Goal: Task Accomplishment & Management: Manage account settings

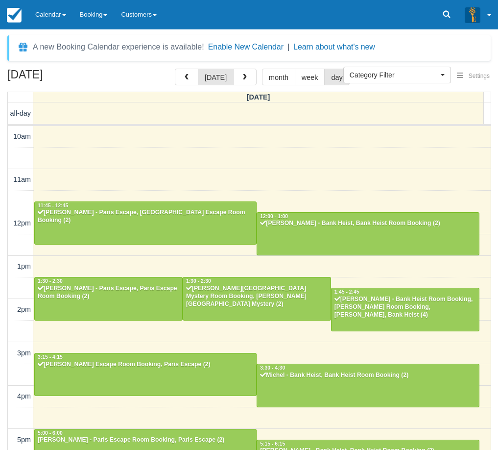
select select
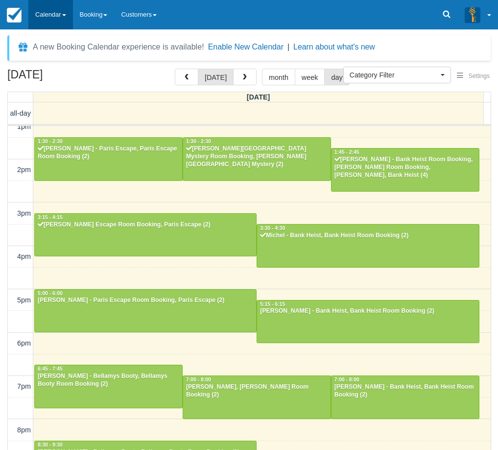
drag, startPoint x: 44, startPoint y: 23, endPoint x: 45, endPoint y: 29, distance: 6.0
click at [44, 23] on link "Calendar" at bounding box center [50, 14] width 45 height 29
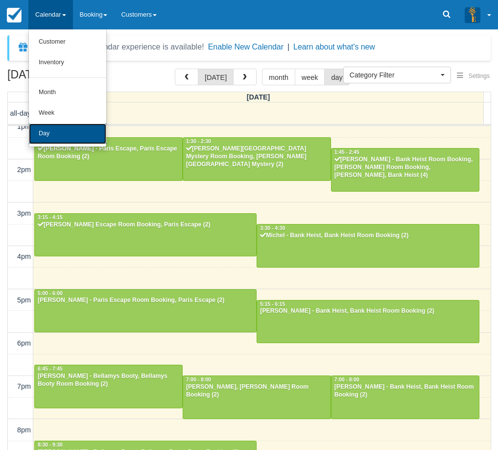
click at [63, 138] on link "Day" at bounding box center [67, 133] width 77 height 21
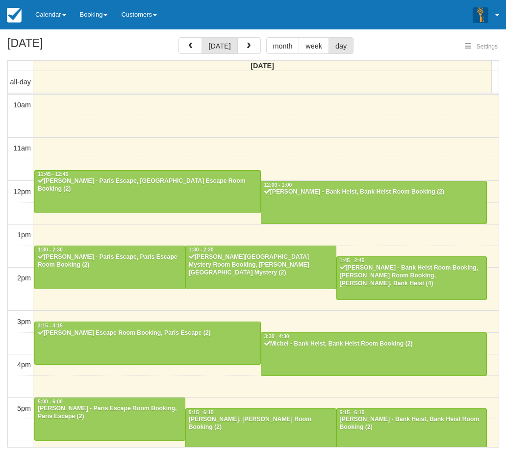
select select
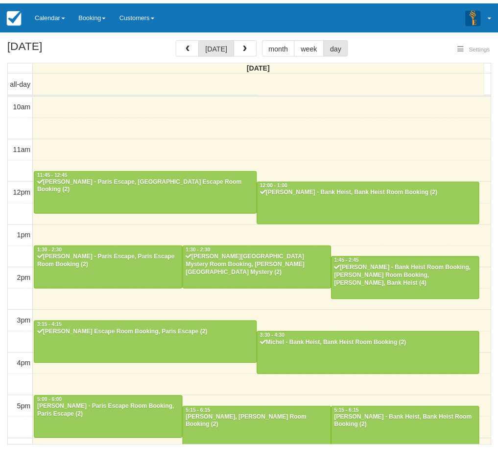
scroll to position [189, 0]
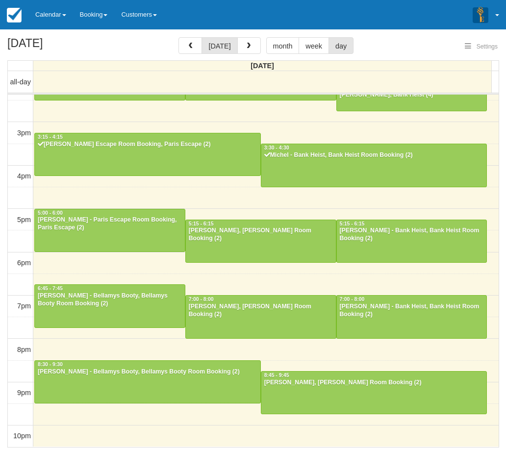
select select
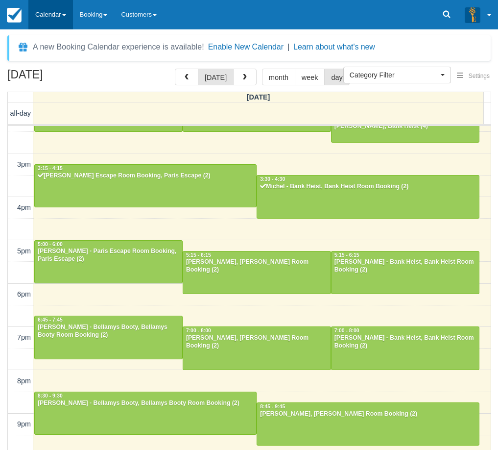
click at [62, 14] on link "Calendar" at bounding box center [50, 14] width 45 height 29
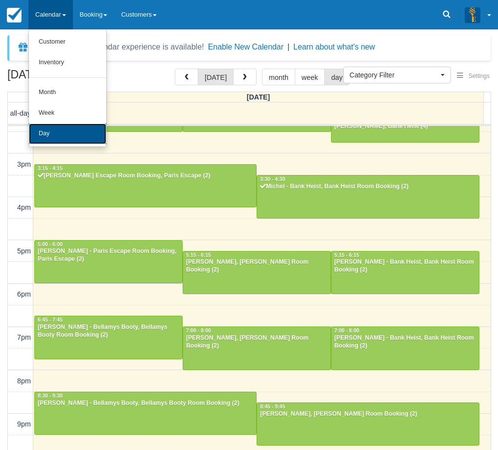
click at [65, 128] on link "Day" at bounding box center [67, 133] width 77 height 21
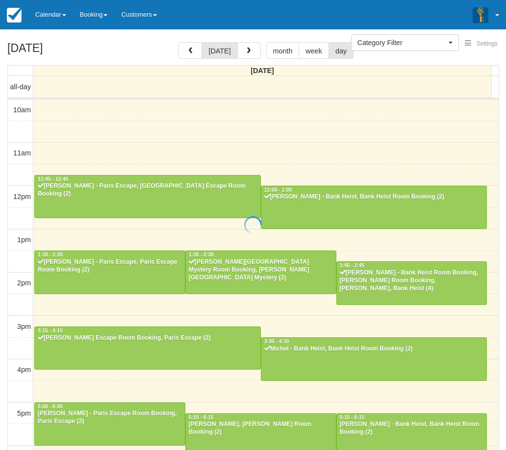
select select
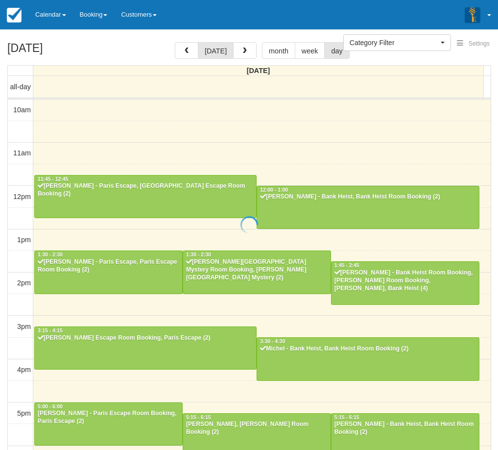
scroll to position [189, 0]
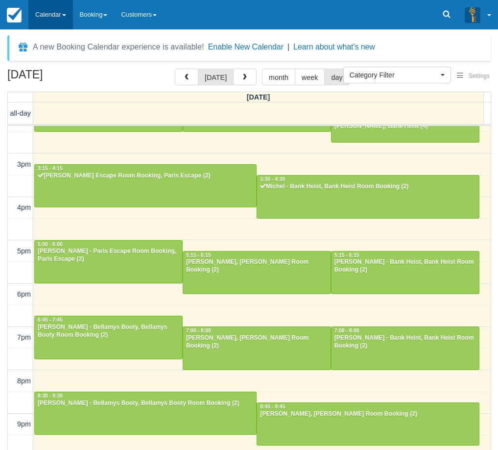
click at [31, 20] on link "Calendar" at bounding box center [50, 14] width 45 height 29
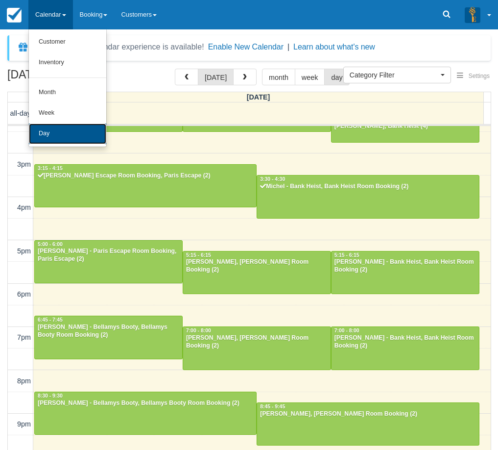
click at [47, 134] on link "Day" at bounding box center [67, 133] width 77 height 21
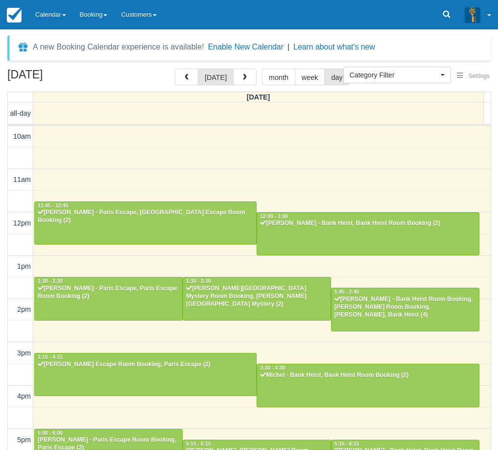
select select
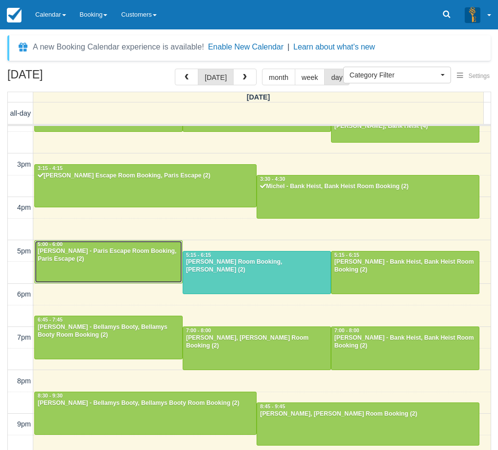
click at [77, 256] on div "[PERSON_NAME] - Paris Escape Room Booking, Paris Escape (2)" at bounding box center [108, 255] width 143 height 16
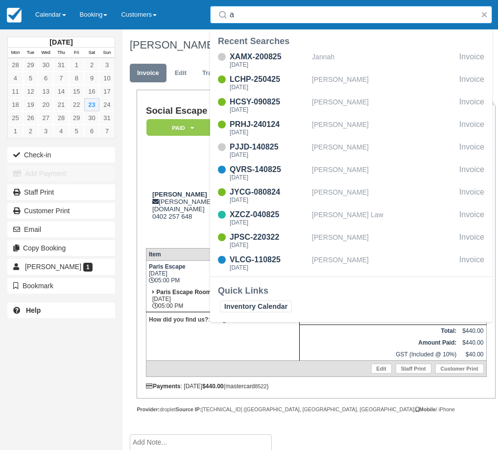
type input "a"
click at [179, 227] on td "Lisa Escudero lisa.escudero@hotmail.com 0402 257 648" at bounding box center [260, 212] width 228 height 56
click at [489, 15] on button "button" at bounding box center [485, 15] width 12 height 12
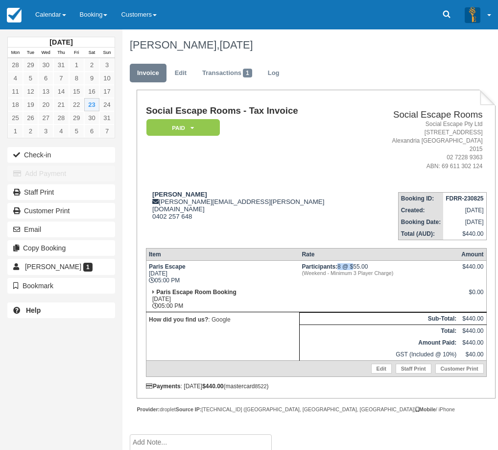
drag, startPoint x: 338, startPoint y: 256, endPoint x: 353, endPoint y: 259, distance: 15.5
click at [353, 260] on td "Participants: 8 @ $55.00 (Weekend - Minimum 3 Player Charge)" at bounding box center [379, 273] width 160 height 26
click at [76, 156] on button "Check-in" at bounding box center [61, 155] width 108 height 16
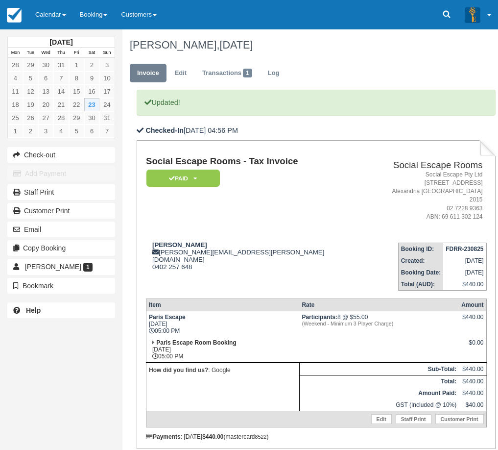
click at [271, 318] on td "Paris Escape [DATE] 05:00 PM" at bounding box center [222, 324] width 153 height 26
click at [42, 15] on link "Calendar" at bounding box center [50, 14] width 45 height 29
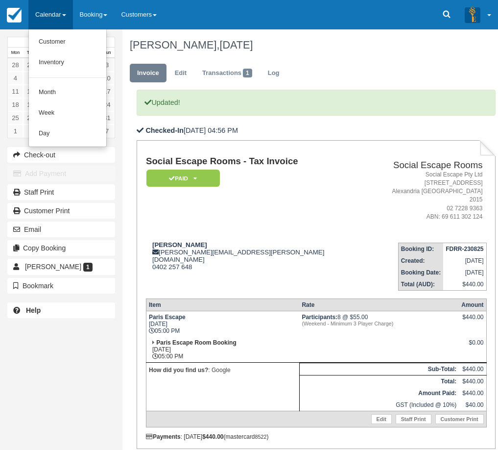
click at [257, 260] on td "[PERSON_NAME] [PERSON_NAME][EMAIL_ADDRESS][PERSON_NAME][DOMAIN_NAME] 0402 257 6…" at bounding box center [260, 263] width 228 height 56
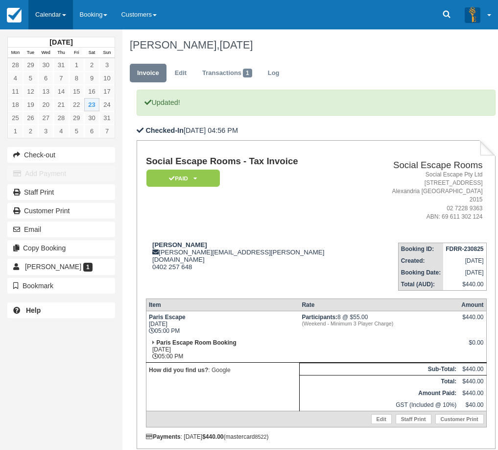
click at [54, 14] on link "Calendar" at bounding box center [50, 14] width 45 height 29
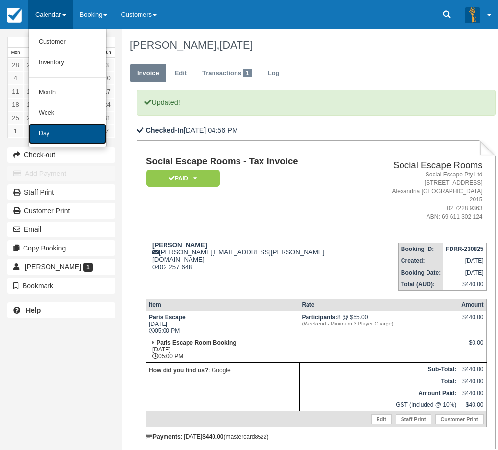
click at [60, 128] on link "Day" at bounding box center [67, 133] width 77 height 21
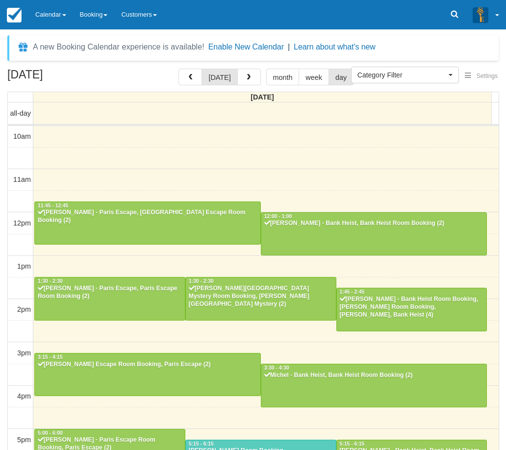
select select
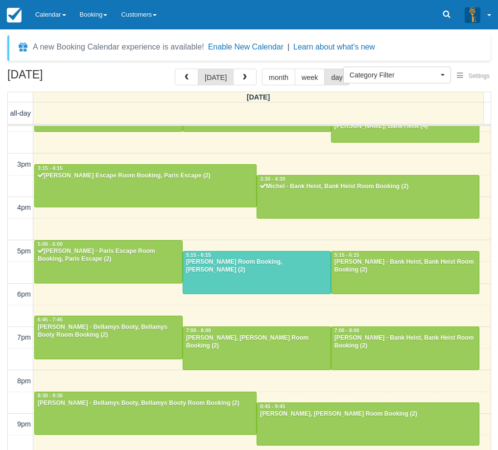
scroll to position [188, 0]
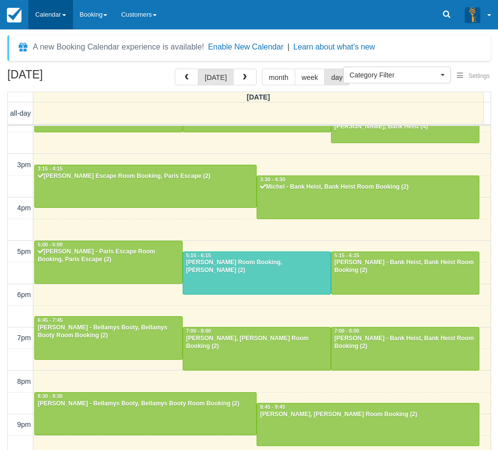
click at [57, 17] on link "Calendar" at bounding box center [50, 14] width 45 height 29
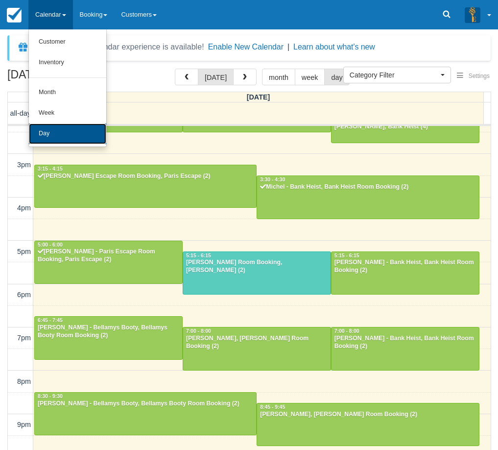
click at [60, 131] on link "Day" at bounding box center [67, 133] width 77 height 21
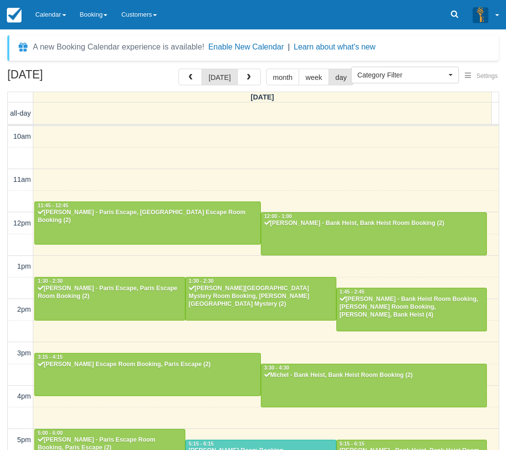
select select
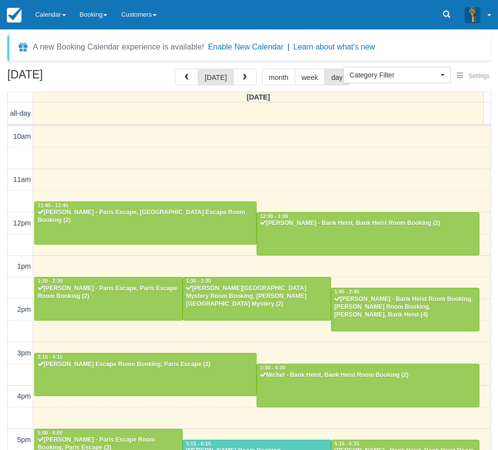
scroll to position [189, 0]
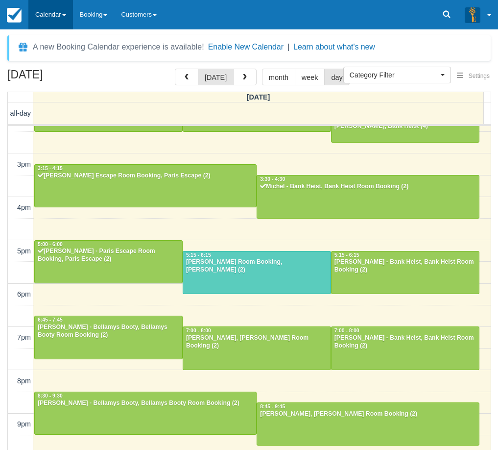
click at [60, 7] on link "Calendar" at bounding box center [50, 14] width 45 height 29
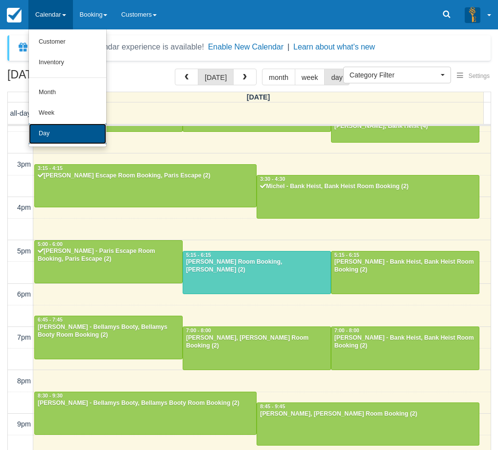
click at [71, 138] on link "Day" at bounding box center [67, 133] width 77 height 21
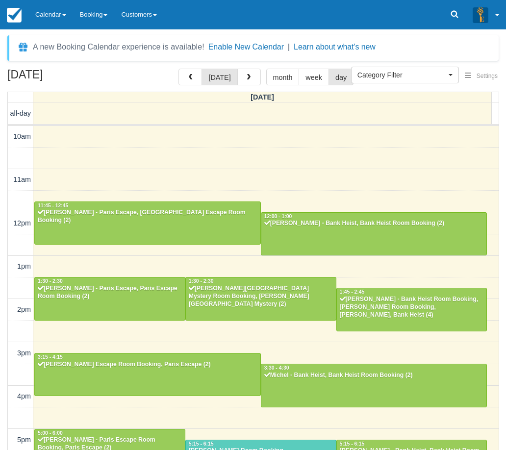
select select
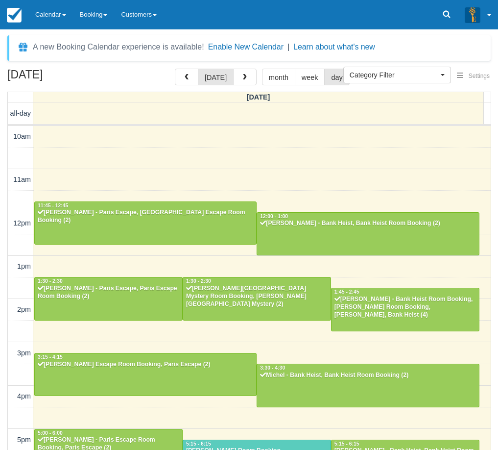
scroll to position [189, 0]
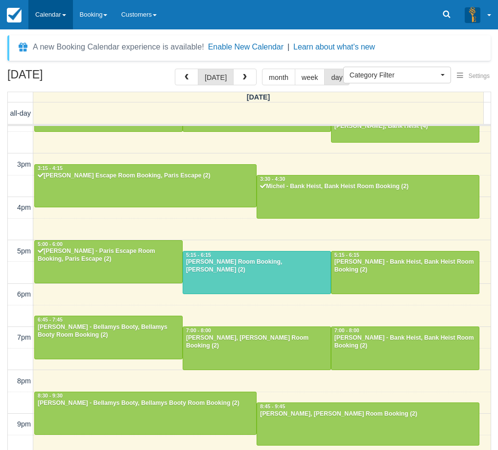
click at [57, 21] on link "Calendar" at bounding box center [50, 14] width 45 height 29
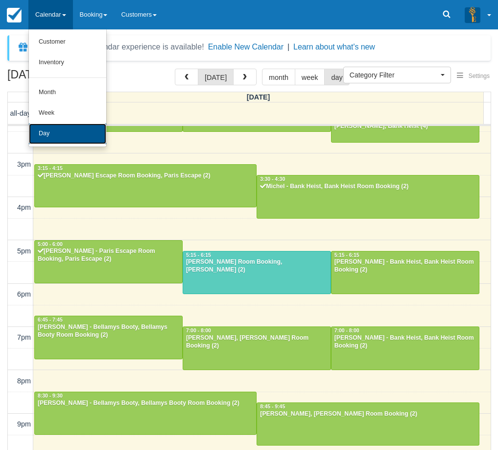
click at [76, 138] on link "Day" at bounding box center [67, 133] width 77 height 21
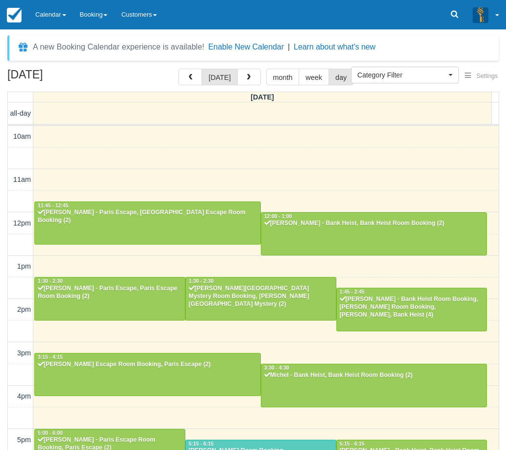
select select
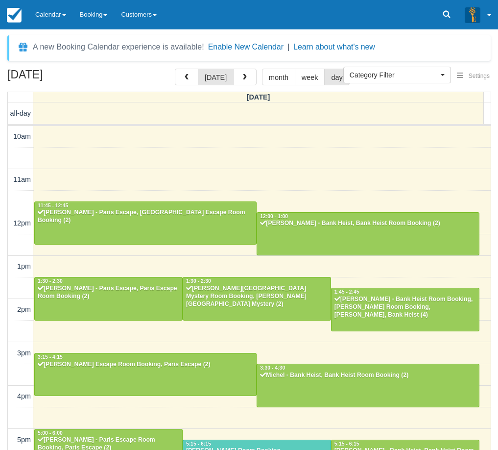
scroll to position [189, 0]
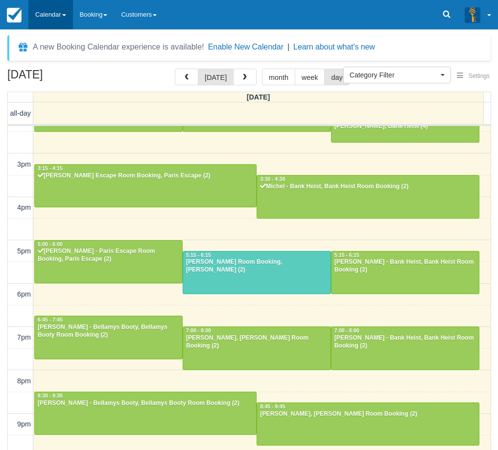
click at [54, 19] on link "Calendar" at bounding box center [50, 14] width 45 height 29
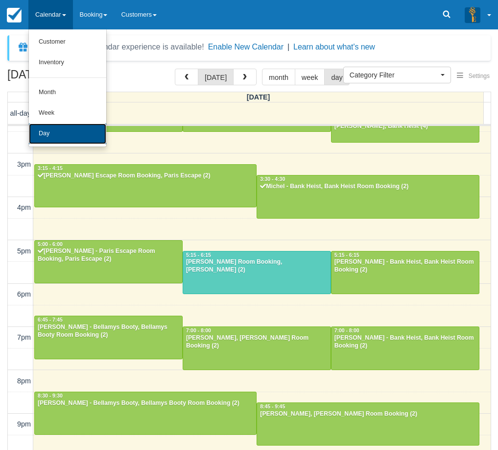
click at [78, 132] on link "Day" at bounding box center [67, 133] width 77 height 21
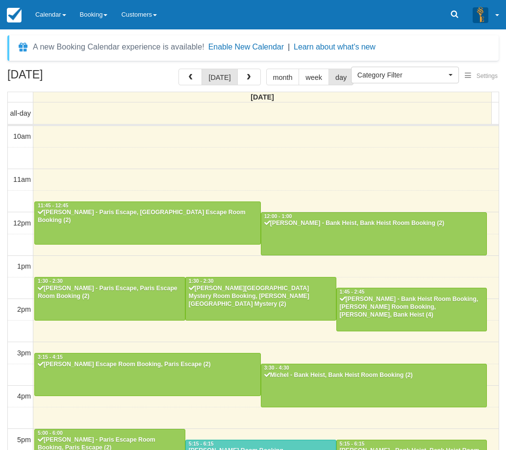
select select
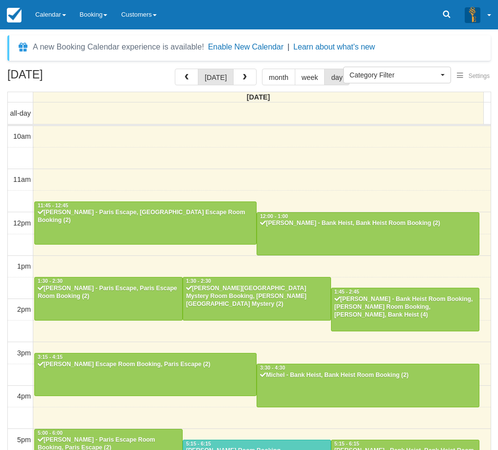
scroll to position [189, 0]
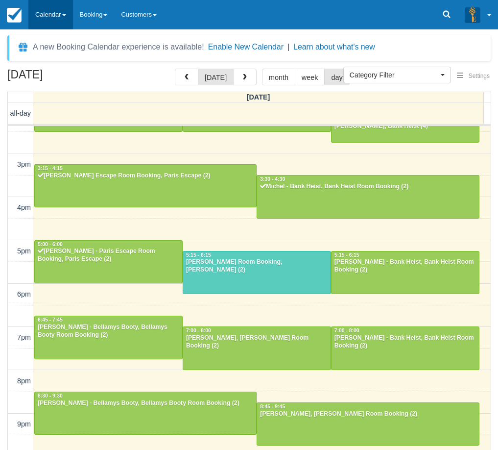
click at [47, 21] on link "Calendar" at bounding box center [50, 14] width 45 height 29
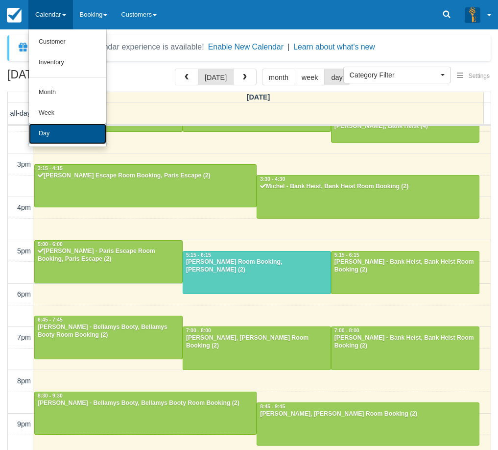
click at [67, 137] on link "Day" at bounding box center [67, 133] width 77 height 21
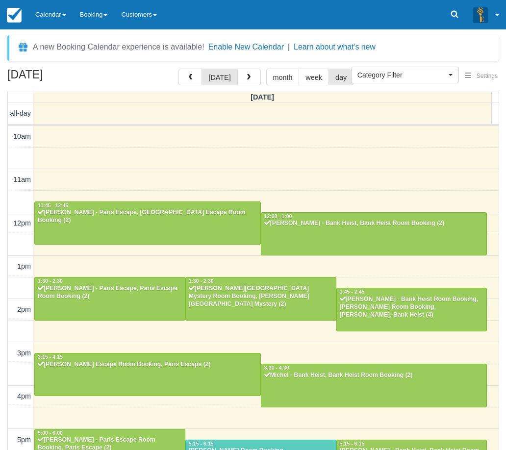
select select
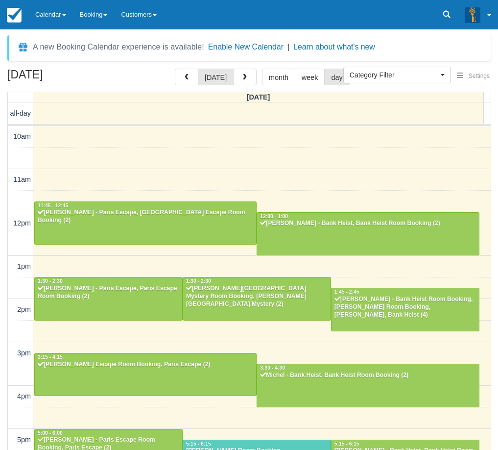
scroll to position [189, 0]
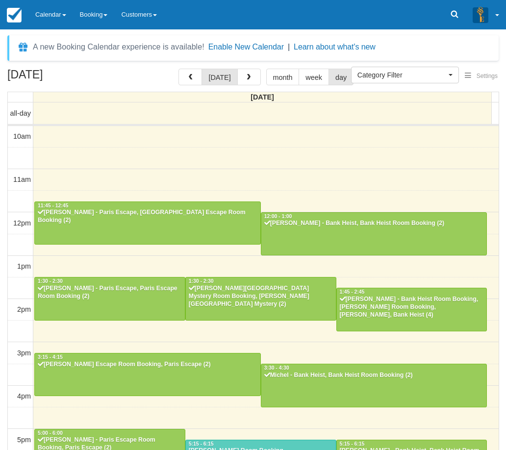
select select
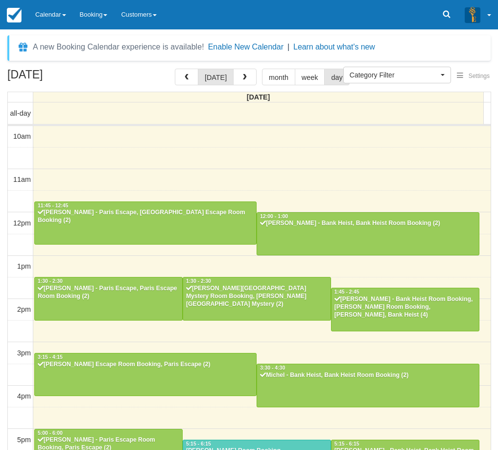
scroll to position [189, 0]
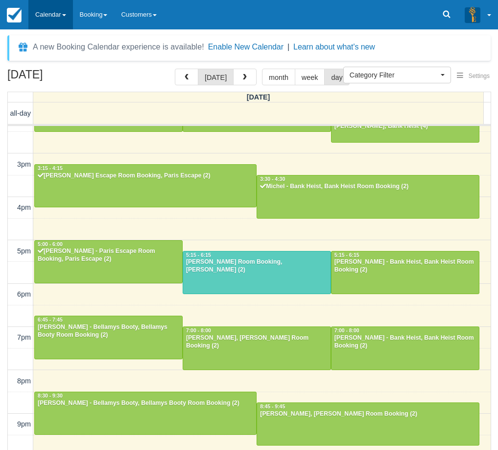
click at [60, 20] on link "Calendar" at bounding box center [50, 14] width 45 height 29
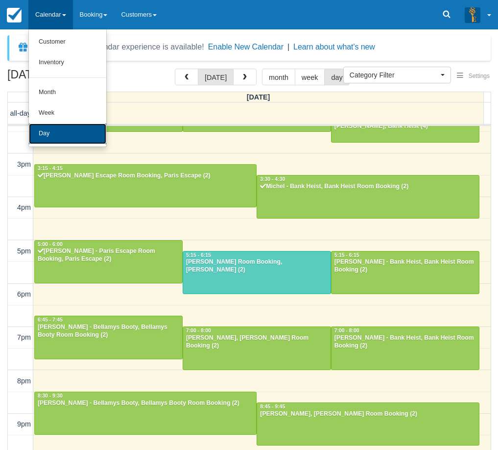
click at [77, 130] on link "Day" at bounding box center [67, 133] width 77 height 21
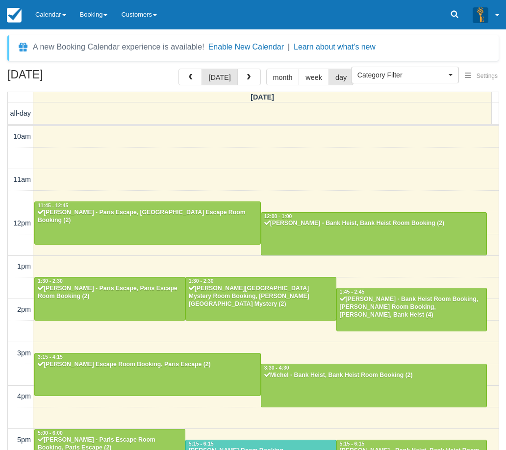
select select
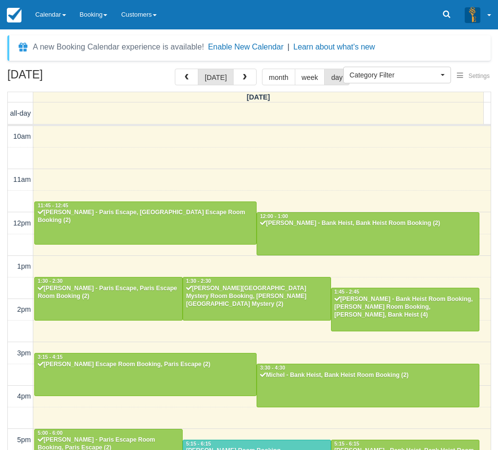
scroll to position [189, 0]
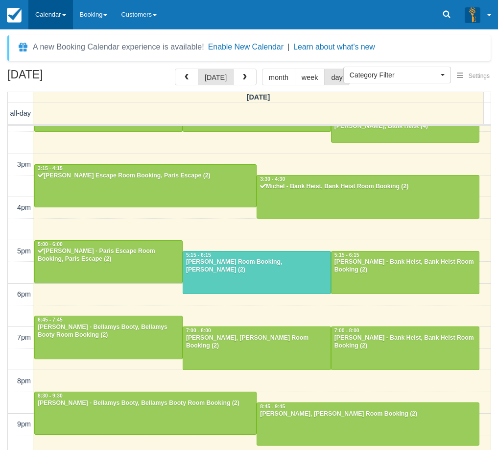
click at [49, 11] on link "Calendar" at bounding box center [50, 14] width 45 height 29
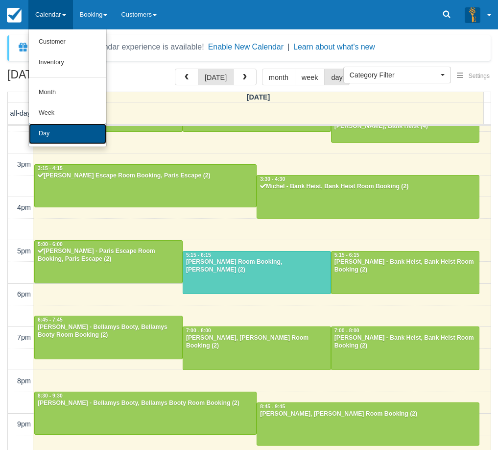
click at [74, 127] on link "Day" at bounding box center [67, 133] width 77 height 21
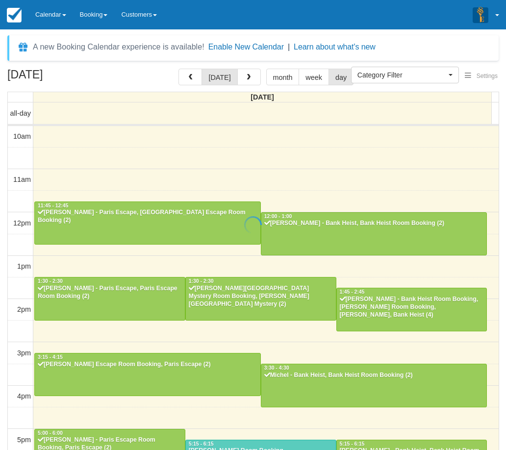
select select
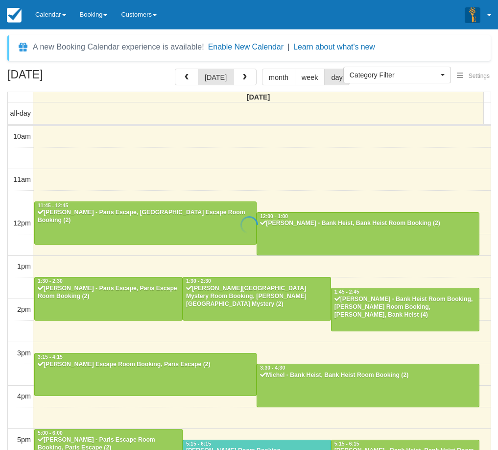
scroll to position [189, 0]
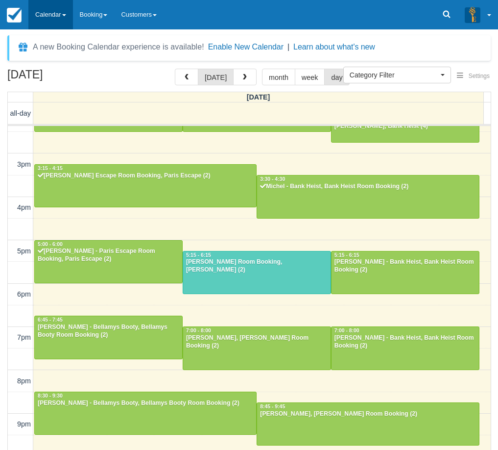
click at [44, 23] on link "Calendar" at bounding box center [50, 14] width 45 height 29
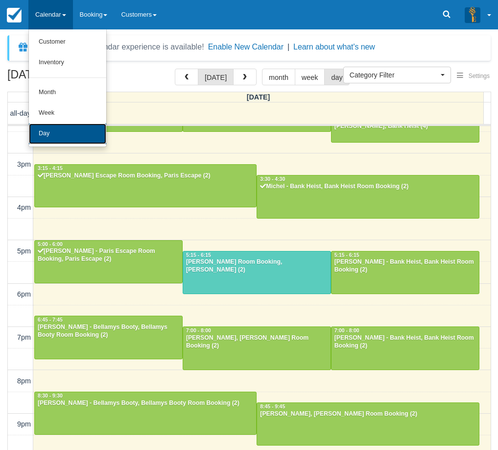
click at [74, 138] on link "Day" at bounding box center [67, 133] width 77 height 21
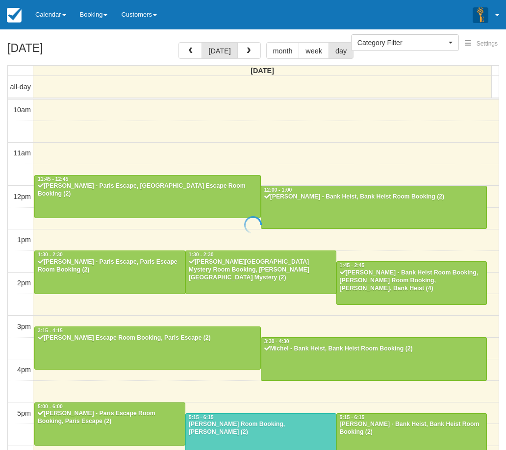
select select
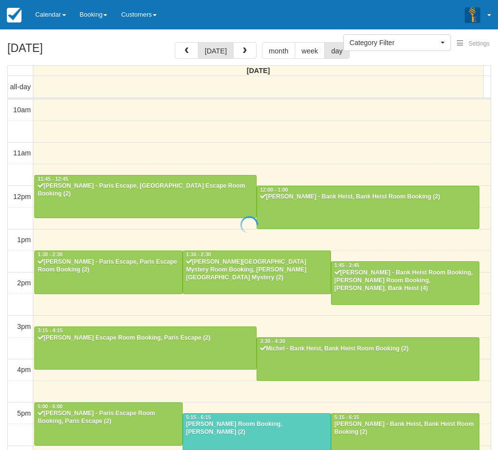
scroll to position [189, 0]
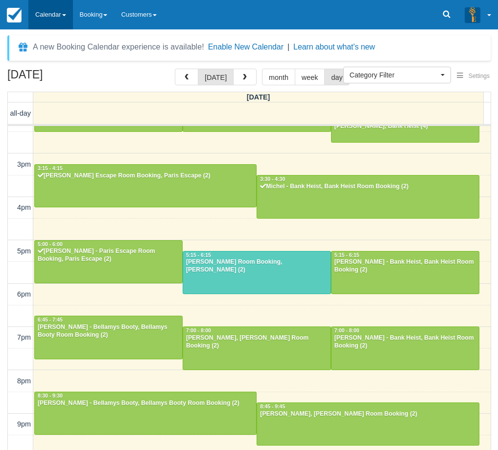
click at [51, 4] on link "Calendar" at bounding box center [50, 14] width 45 height 29
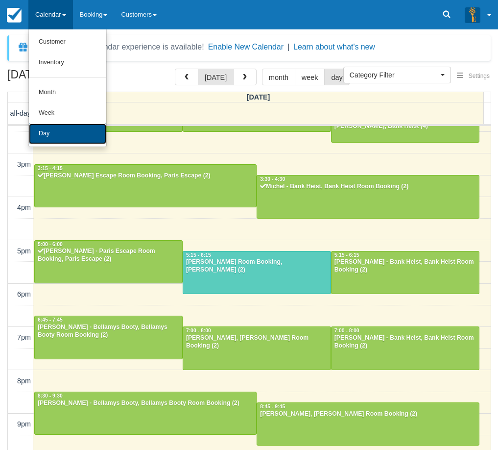
click at [67, 130] on link "Day" at bounding box center [67, 133] width 77 height 21
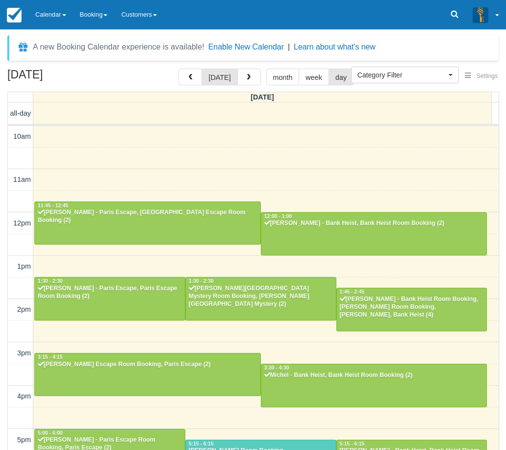
select select
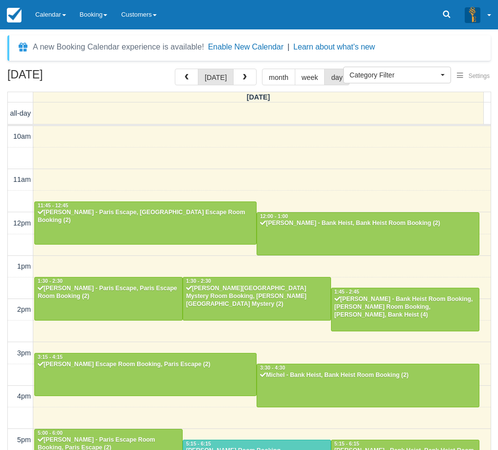
scroll to position [189, 0]
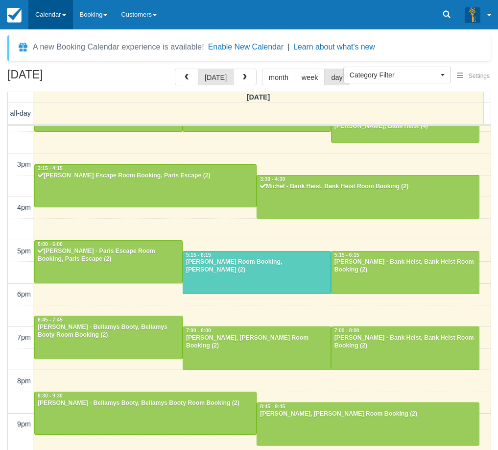
click at [61, 16] on link "Calendar" at bounding box center [50, 14] width 45 height 29
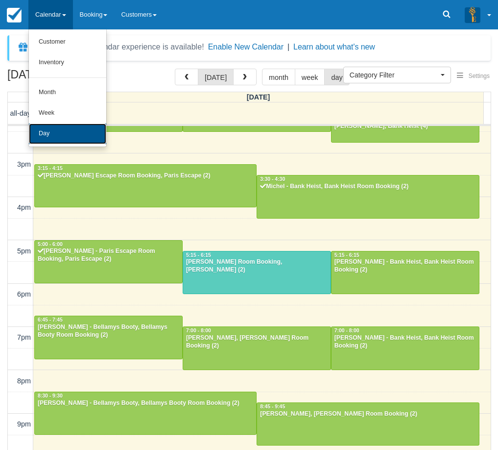
click at [76, 136] on link "Day" at bounding box center [67, 133] width 77 height 21
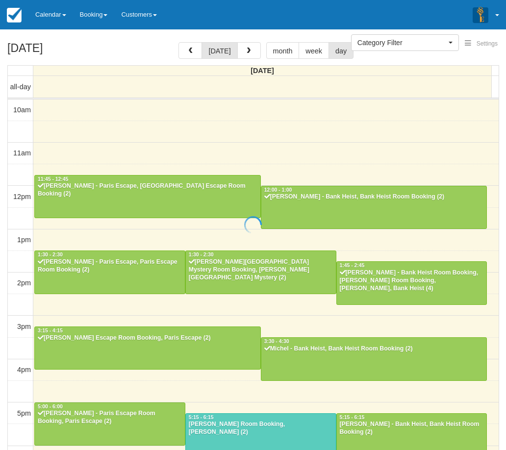
select select
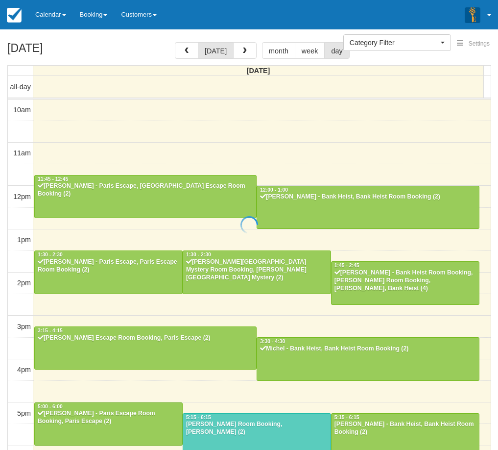
scroll to position [189, 0]
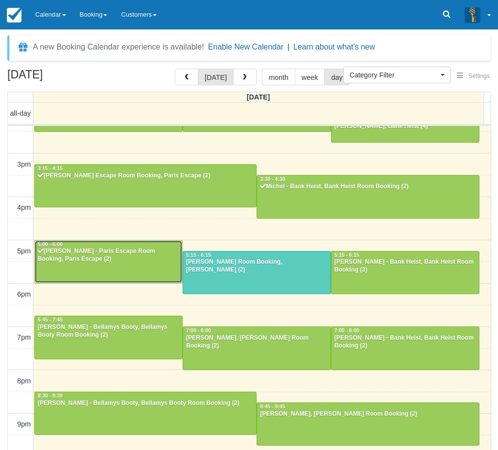
click at [70, 269] on div at bounding box center [109, 262] width 148 height 42
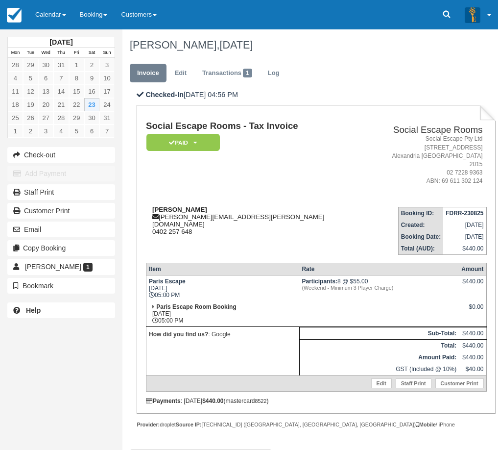
click at [209, 209] on div "[PERSON_NAME] [PERSON_NAME][EMAIL_ADDRESS][PERSON_NAME][DOMAIN_NAME] 0402 257 6…" at bounding box center [260, 220] width 228 height 29
drag, startPoint x: 171, startPoint y: 210, endPoint x: 152, endPoint y: 197, distance: 23.5
click at [152, 199] on td "[PERSON_NAME] [PERSON_NAME][EMAIL_ADDRESS][PERSON_NAME][DOMAIN_NAME] 0402 257 6…" at bounding box center [260, 227] width 228 height 56
click at [172, 206] on strong "[PERSON_NAME]" at bounding box center [179, 209] width 55 height 7
click at [56, 13] on link "Calendar" at bounding box center [50, 14] width 45 height 29
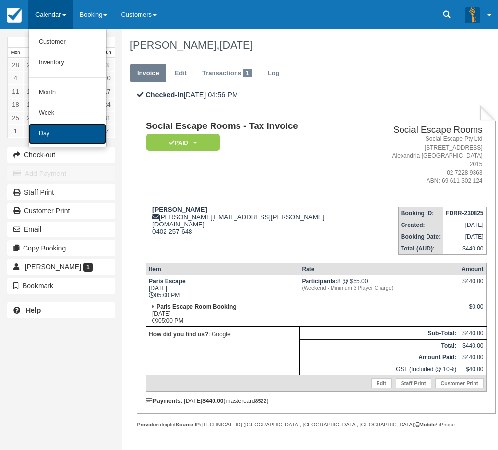
click at [81, 130] on link "Day" at bounding box center [67, 133] width 77 height 21
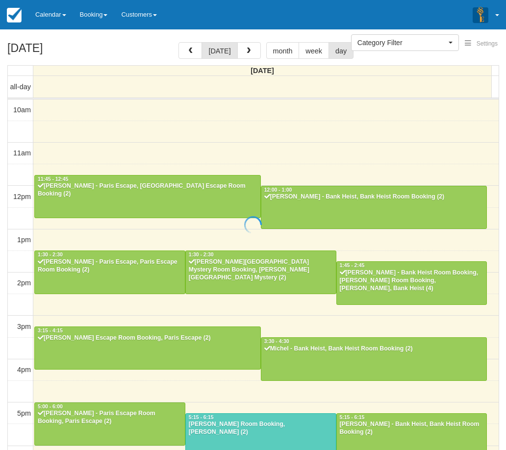
select select
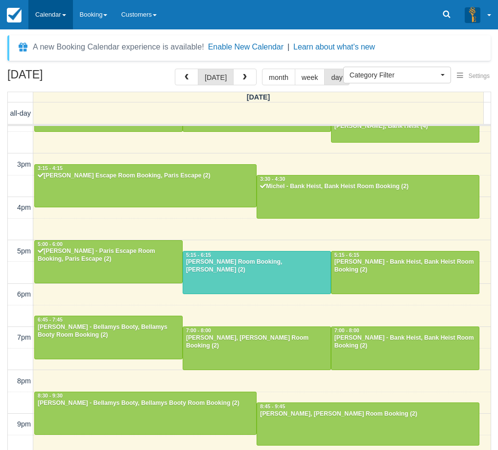
click at [62, 18] on link "Calendar" at bounding box center [50, 14] width 45 height 29
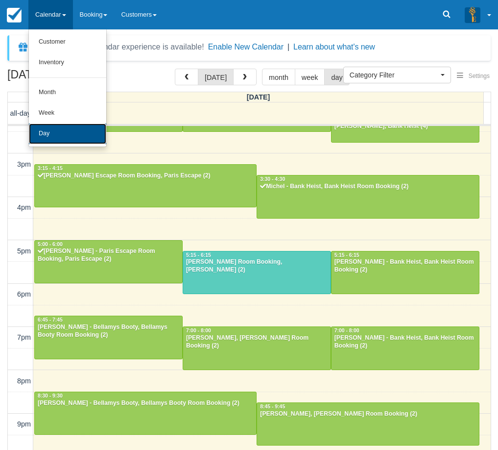
click at [60, 128] on link "Day" at bounding box center [67, 133] width 77 height 21
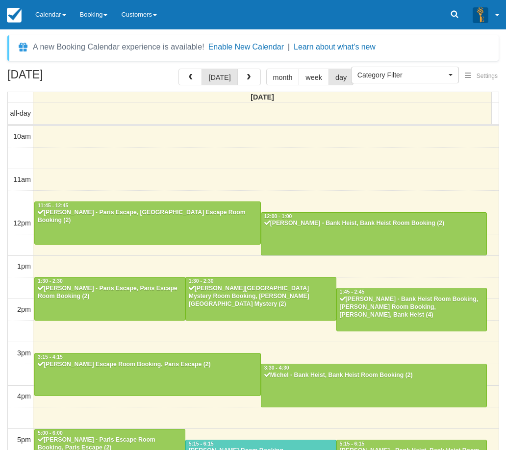
select select
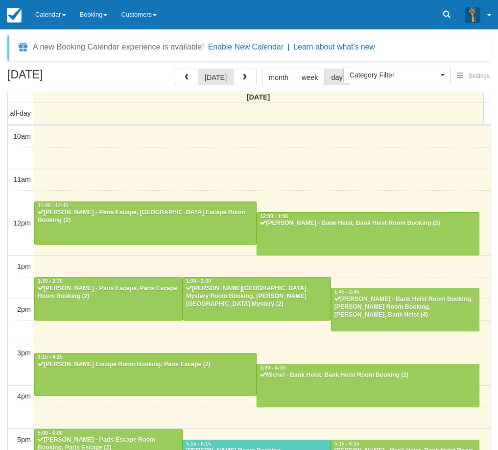
scroll to position [189, 0]
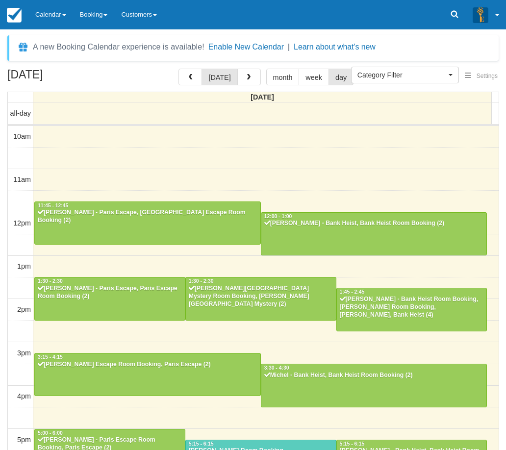
select select
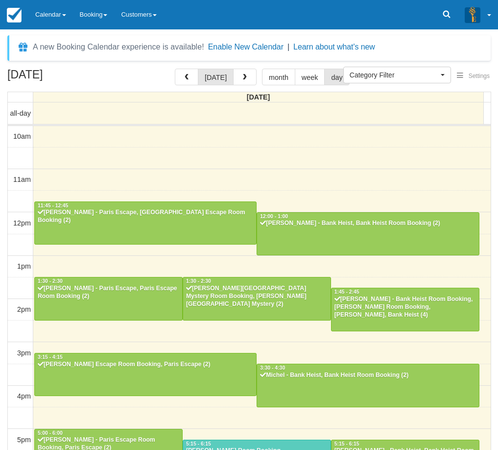
scroll to position [189, 0]
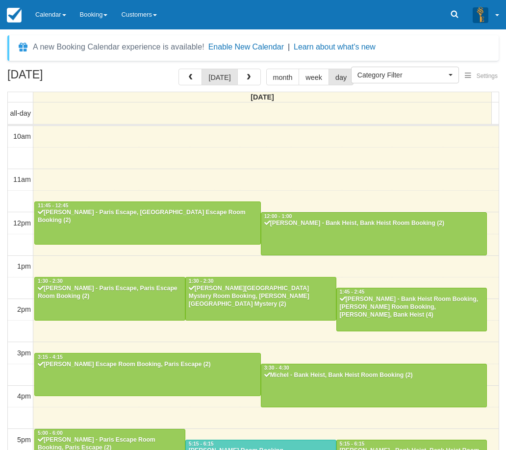
select select
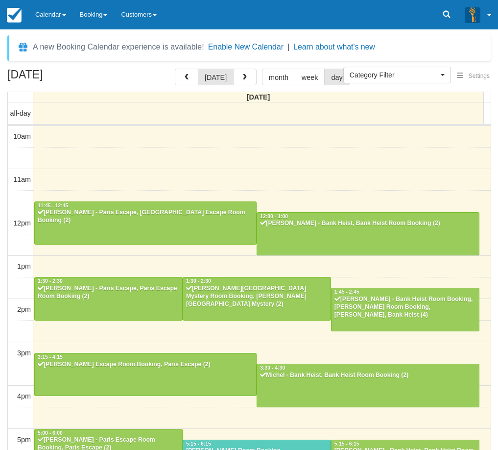
scroll to position [189, 0]
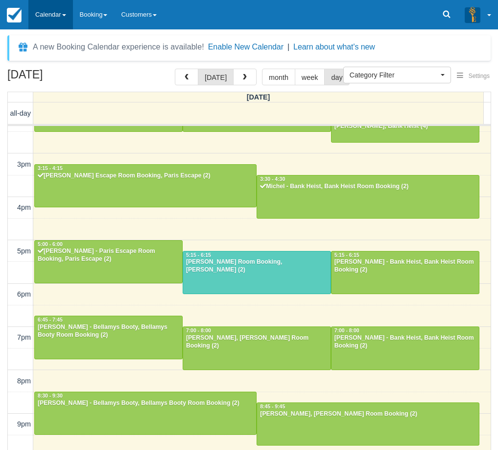
click at [59, 10] on link "Calendar" at bounding box center [50, 14] width 45 height 29
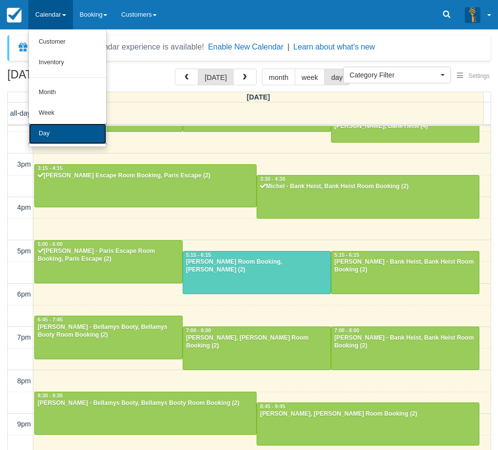
click at [71, 132] on link "Day" at bounding box center [67, 133] width 77 height 21
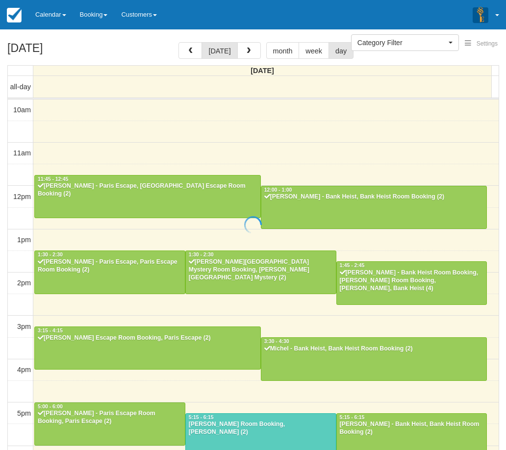
select select
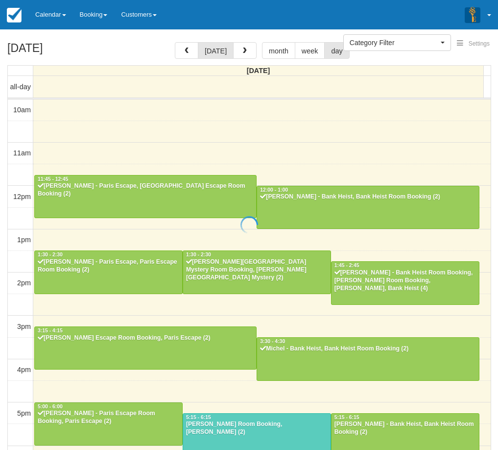
scroll to position [189, 0]
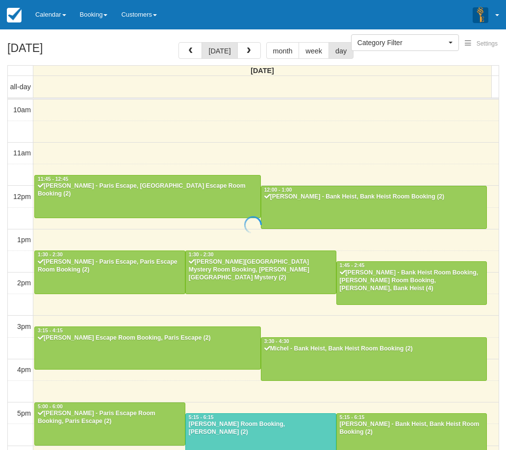
select select
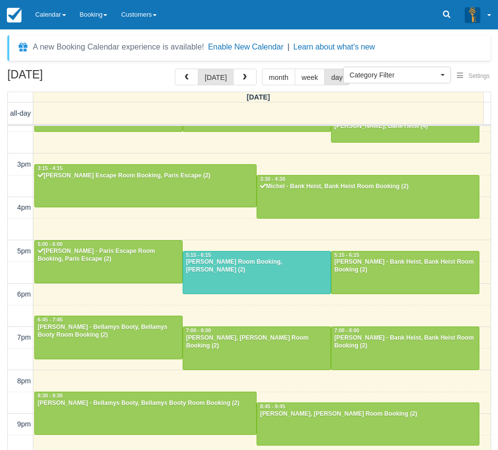
scroll to position [188, 0]
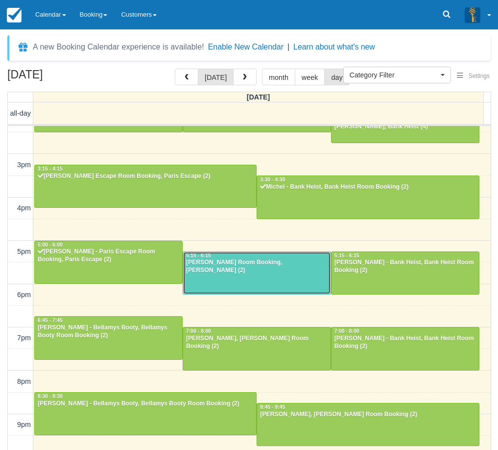
click at [266, 267] on div "Isabella Rizos - Ransom Room Booking, Ransom (2)" at bounding box center [257, 267] width 143 height 16
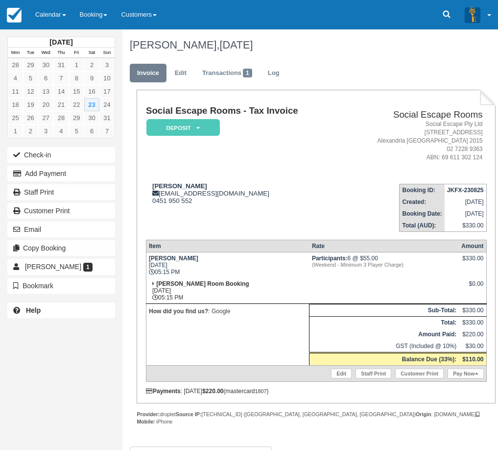
drag, startPoint x: 197, startPoint y: 187, endPoint x: 151, endPoint y: 181, distance: 46.4
click at [151, 181] on td "Isabella Rizos isabellarizos@icloud.com 0451 950 552" at bounding box center [244, 204] width 196 height 56
click at [181, 183] on strong "[PERSON_NAME]" at bounding box center [179, 185] width 55 height 7
click at [87, 152] on button "Check-in" at bounding box center [61, 155] width 108 height 16
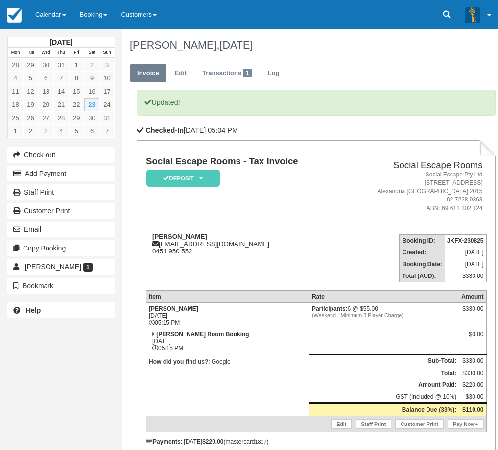
click at [358, 314] on em "(Weekend - Minimum 3 Player Charge)" at bounding box center [384, 315] width 145 height 6
drag, startPoint x: 336, startPoint y: 308, endPoint x: 373, endPoint y: 311, distance: 37.4
click at [373, 311] on td "Participants: 6 @ $55.00 (Weekend - Minimum 3 Player Charge)" at bounding box center [384, 315] width 149 height 26
click at [390, 317] on em "(Weekend - Minimum 3 Player Charge)" at bounding box center [384, 315] width 145 height 6
drag, startPoint x: 397, startPoint y: 313, endPoint x: 334, endPoint y: 307, distance: 63.5
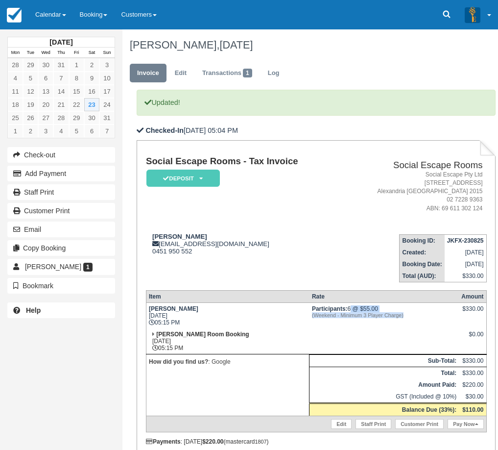
click at [334, 307] on td "Participants: 6 @ $55.00 (Weekend - Minimum 3 Player Charge)" at bounding box center [384, 315] width 149 height 26
click at [358, 315] on em "(Weekend - Minimum 3 Player Charge)" at bounding box center [384, 315] width 145 height 6
drag, startPoint x: 365, startPoint y: 317, endPoint x: 346, endPoint y: 308, distance: 20.4
click at [346, 308] on td "Participants: 6 @ $55.00 (Weekend - Minimum 3 Player Charge)" at bounding box center [384, 315] width 149 height 26
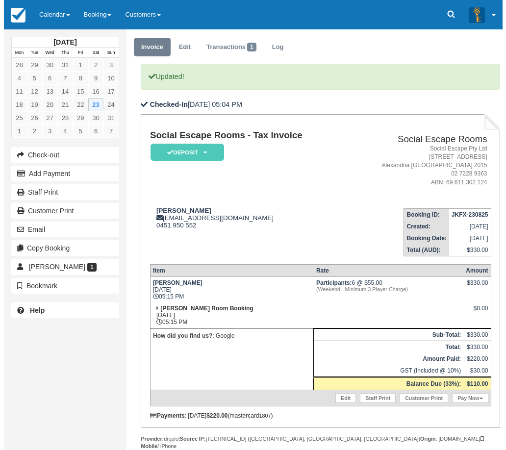
scroll to position [49, 0]
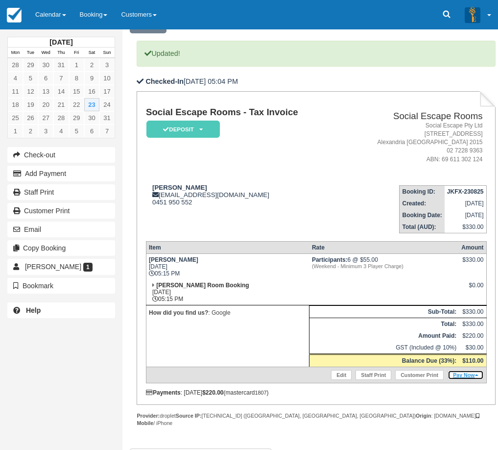
click at [456, 373] on link "Pay Now" at bounding box center [466, 375] width 36 height 10
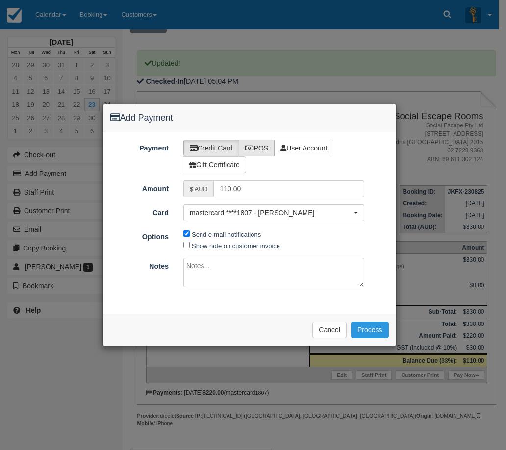
click at [268, 146] on label "POS" at bounding box center [257, 148] width 36 height 17
radio input "true"
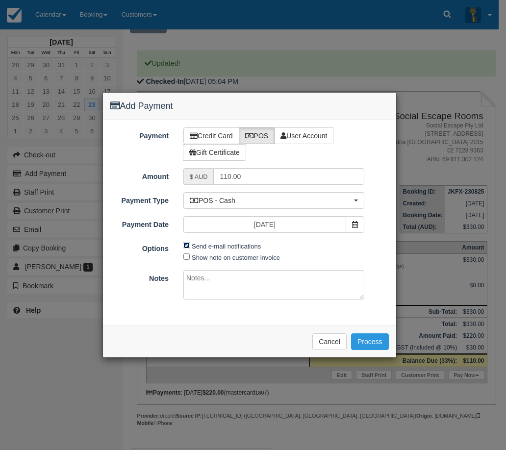
click at [184, 246] on input "Send e-mail notifications" at bounding box center [186, 245] width 6 height 6
checkbox input "false"
click at [258, 170] on input "110.00" at bounding box center [288, 176] width 150 height 17
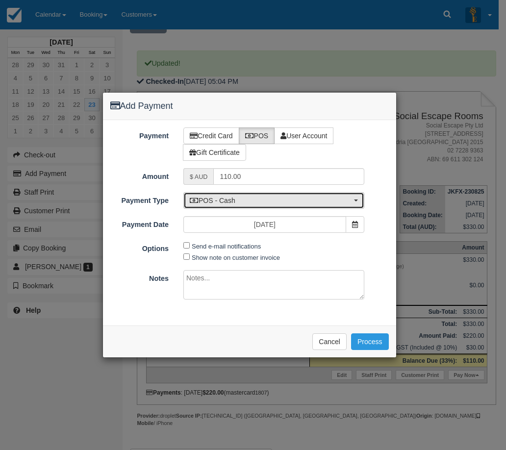
click at [335, 194] on button "POS - Cash" at bounding box center [273, 200] width 181 height 17
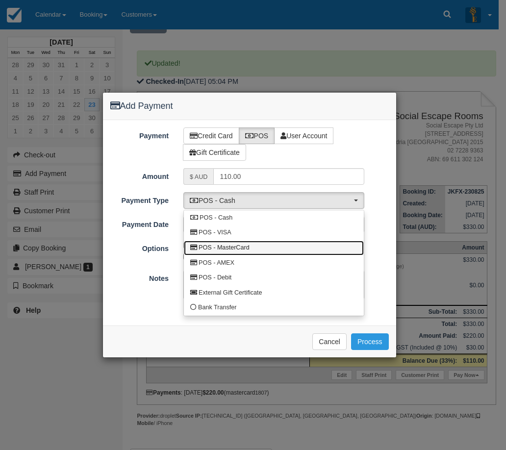
click at [262, 248] on link "POS - MasterCard" at bounding box center [274, 248] width 180 height 15
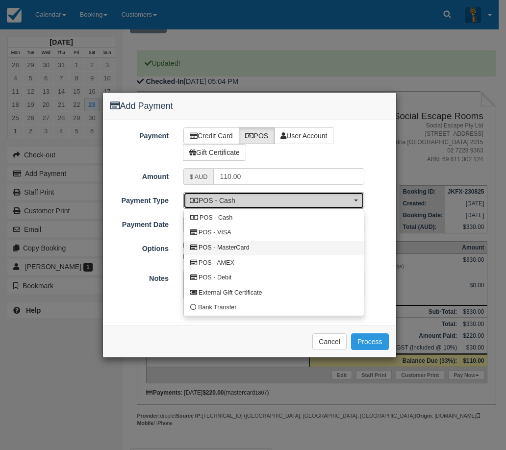
select select "MC"
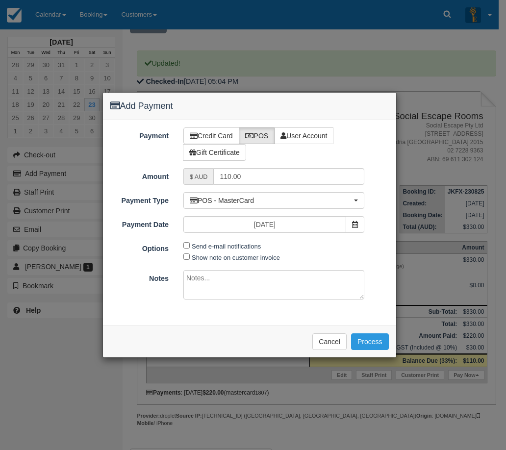
click at [264, 330] on div "Please wait while the payment is processed ... Cancel Process" at bounding box center [249, 341] width 293 height 32
click at [377, 341] on button "Process" at bounding box center [370, 341] width 38 height 17
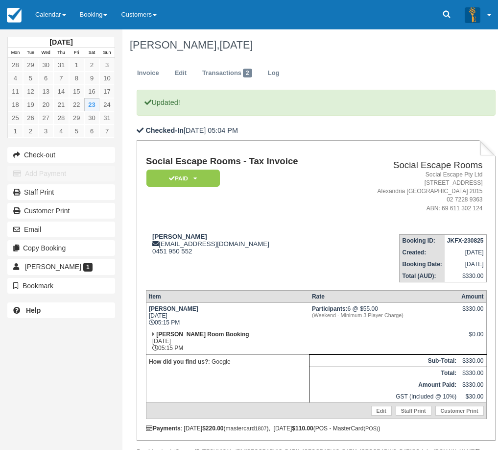
click at [39, 38] on td "[DATE]" at bounding box center [61, 42] width 107 height 10
click at [46, 26] on link "Calendar" at bounding box center [50, 14] width 45 height 29
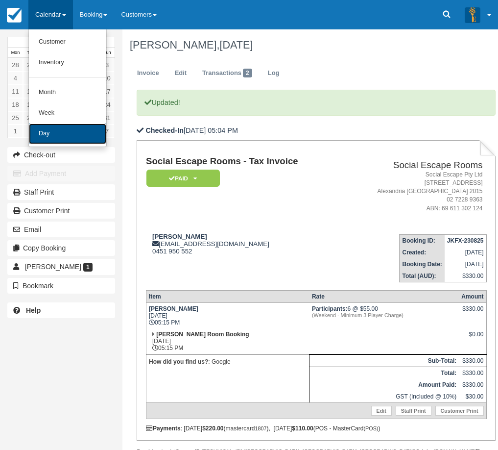
click at [57, 136] on link "Day" at bounding box center [67, 133] width 77 height 21
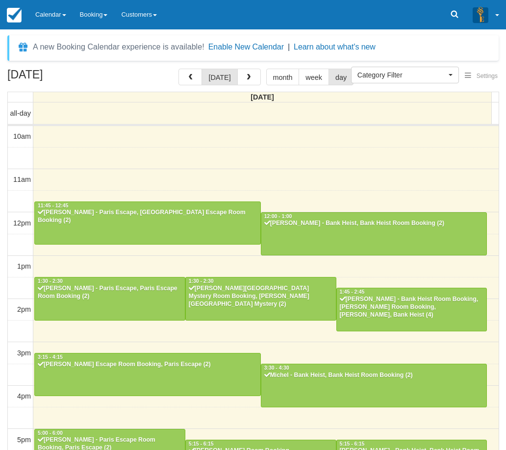
select select
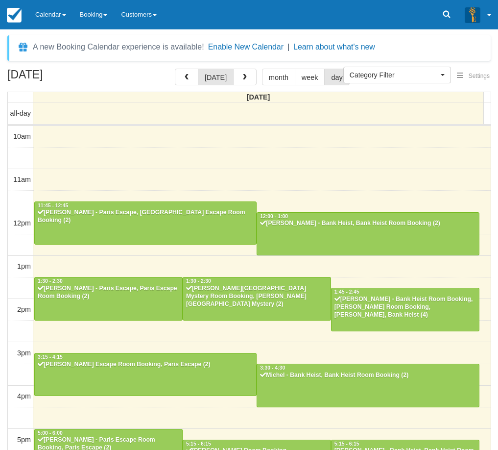
scroll to position [189, 0]
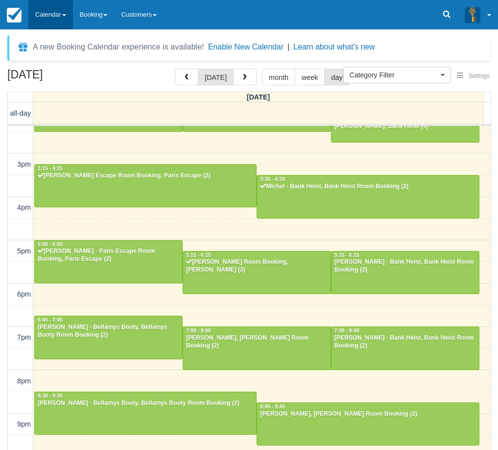
click at [48, 12] on link "Calendar" at bounding box center [50, 14] width 45 height 29
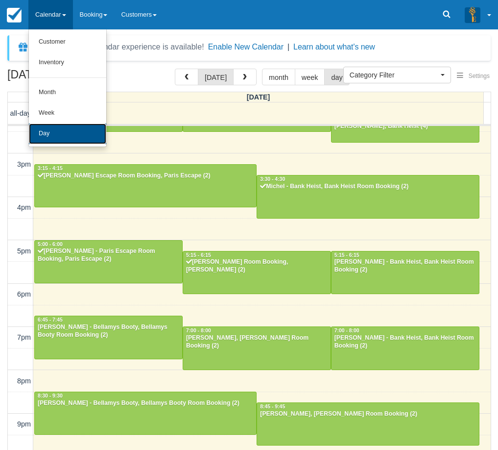
click at [62, 141] on link "Day" at bounding box center [67, 133] width 77 height 21
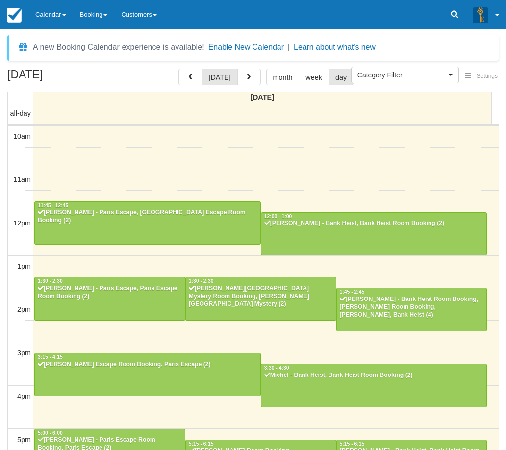
select select
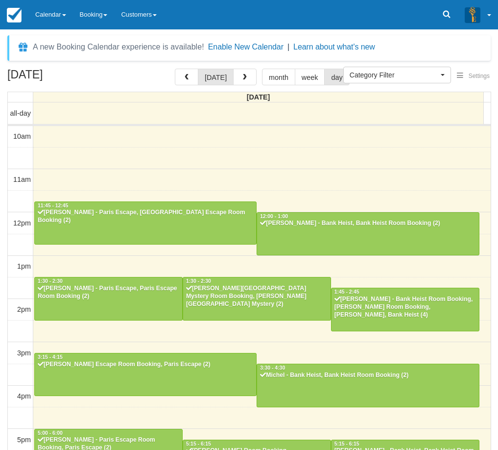
scroll to position [189, 0]
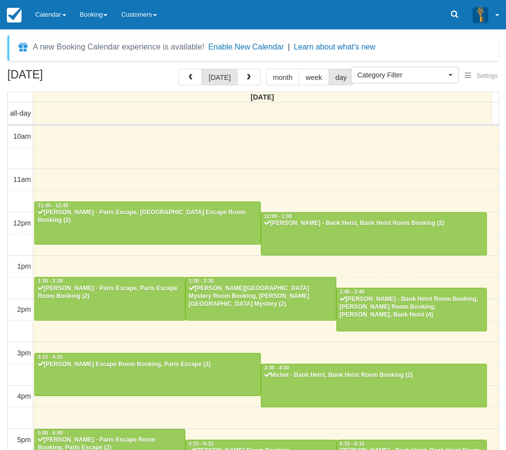
select select
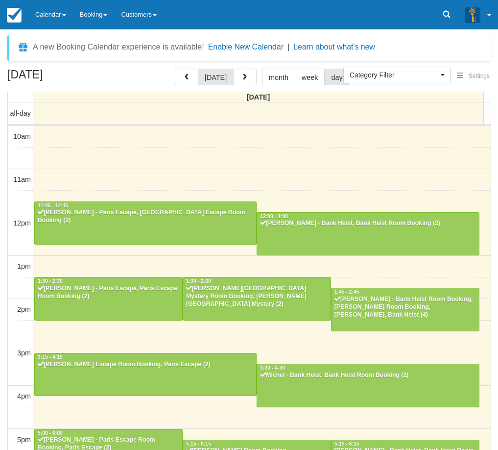
scroll to position [189, 0]
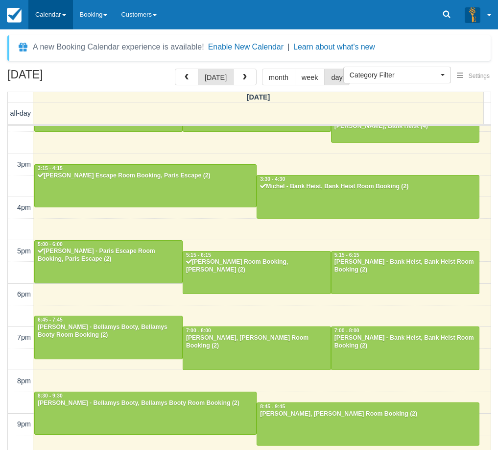
click at [59, 8] on link "Calendar" at bounding box center [50, 14] width 45 height 29
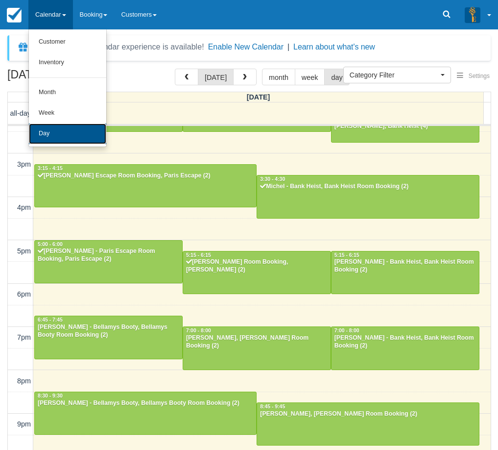
click at [63, 131] on link "Day" at bounding box center [67, 133] width 77 height 21
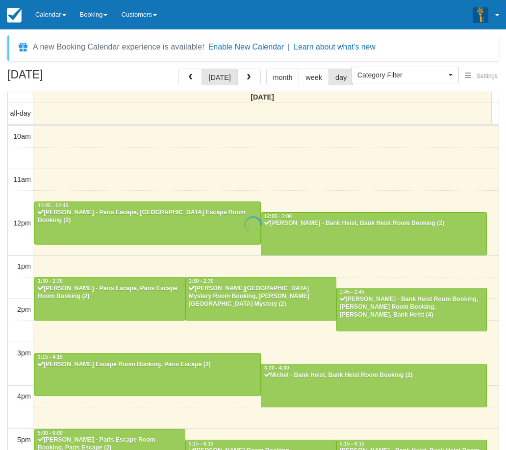
select select
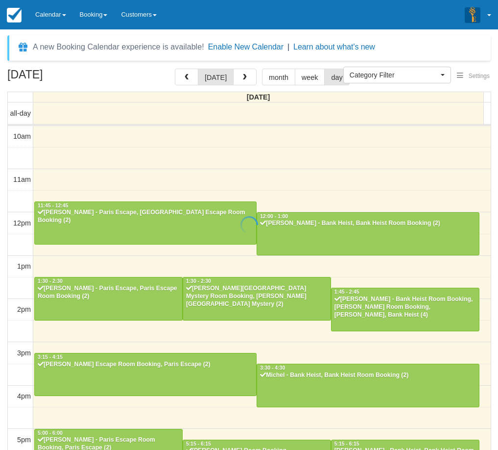
scroll to position [189, 0]
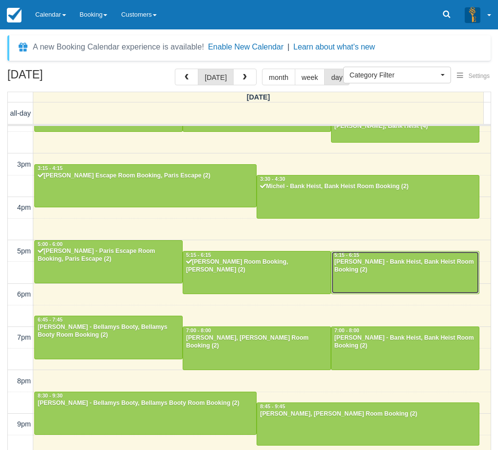
click at [413, 267] on div "Sean Bagnall - Bank Heist, Bank Heist Room Booking (2)" at bounding box center [405, 266] width 143 height 16
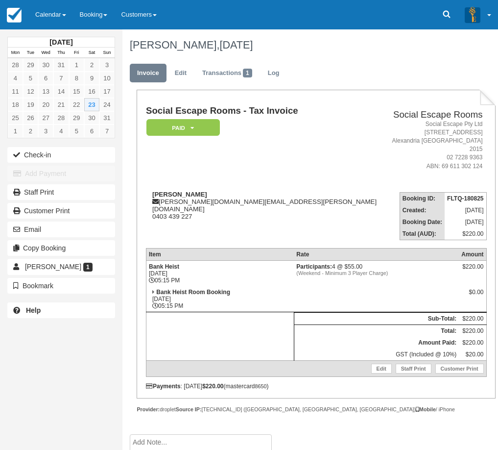
scroll to position [2, 0]
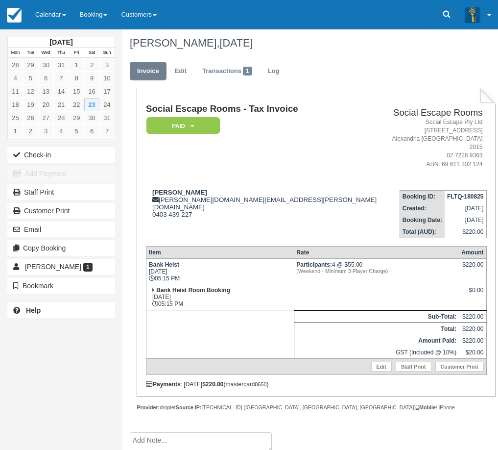
click at [332, 284] on td at bounding box center [376, 297] width 165 height 26
click at [226, 191] on div "Sean Bagnall sean.bagnall.sb@gmail.com 0403 439 227" at bounding box center [264, 203] width 237 height 29
click at [205, 189] on div "Sean Bagnall sean.bagnall.sb@gmail.com 0403 439 227" at bounding box center [264, 203] width 237 height 29
click at [75, 158] on button "Check-in" at bounding box center [61, 155] width 108 height 16
click at [261, 212] on td "Sean Bagnall sean.bagnall.sb@gmail.com 0403 439 227" at bounding box center [264, 210] width 237 height 56
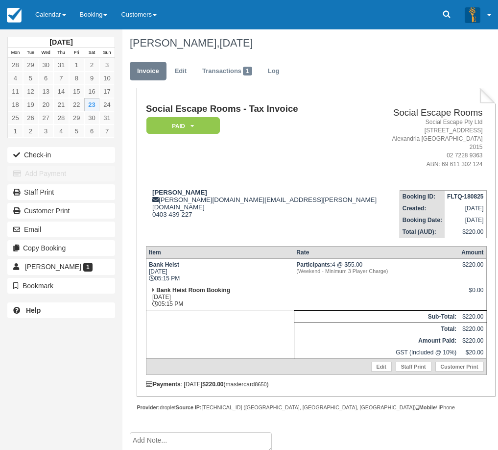
click at [261, 212] on td "Sean Bagnall sean.bagnall.sb@gmail.com 0403 439 227" at bounding box center [264, 210] width 237 height 56
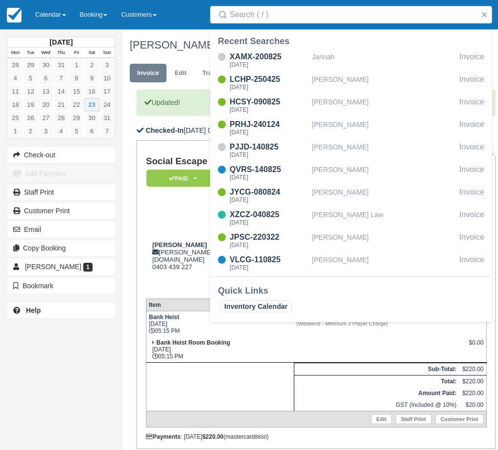
click at [262, 212] on div "XZCZ-040825" at bounding box center [269, 215] width 78 height 12
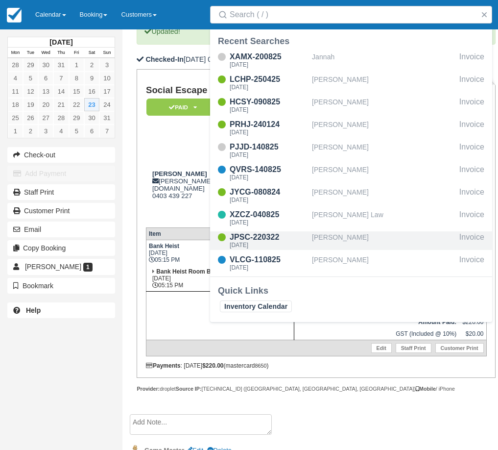
scroll to position [99, 0]
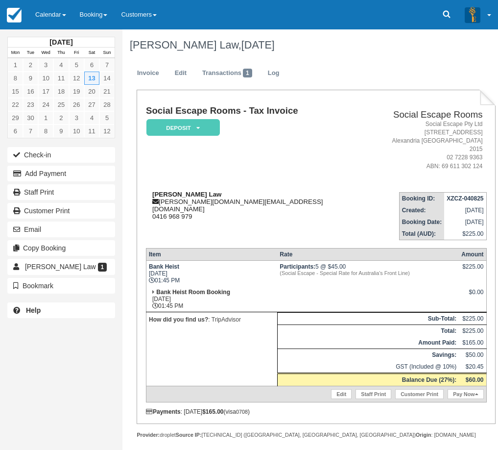
click at [183, 191] on div "[PERSON_NAME] Law [PERSON_NAME][DOMAIN_NAME][EMAIL_ADDRESS][DOMAIN_NAME] 0416 9…" at bounding box center [260, 205] width 228 height 29
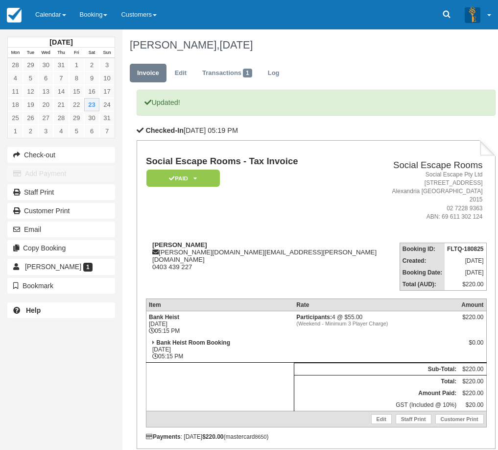
scroll to position [99, 0]
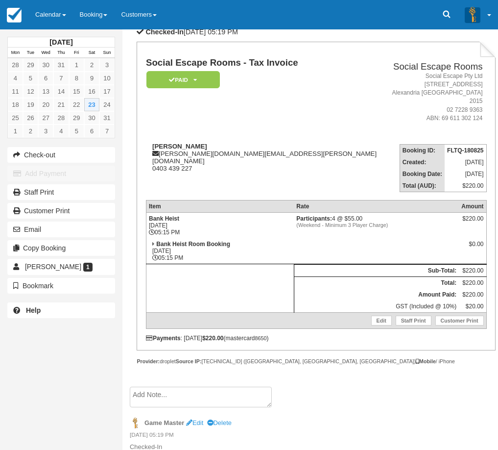
click at [348, 225] on td "Participants: 4 @ $55.00 (Weekend - Minimum 3 Player Charge)" at bounding box center [376, 225] width 165 height 26
click at [51, 9] on link "Calendar" at bounding box center [50, 14] width 45 height 29
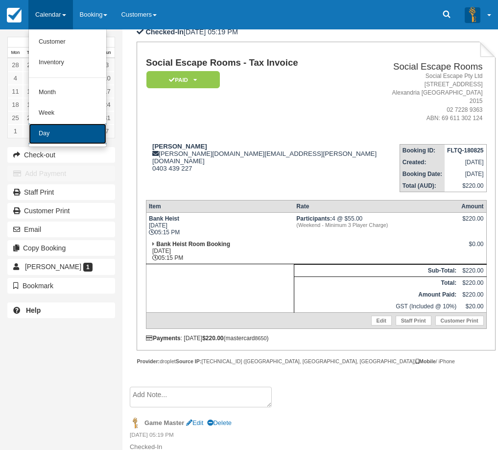
click at [73, 134] on link "Day" at bounding box center [67, 133] width 77 height 21
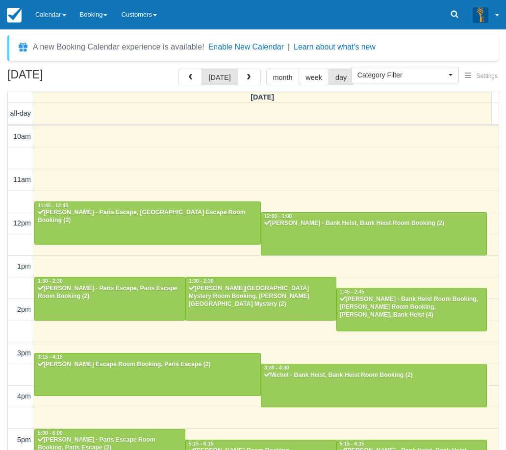
select select
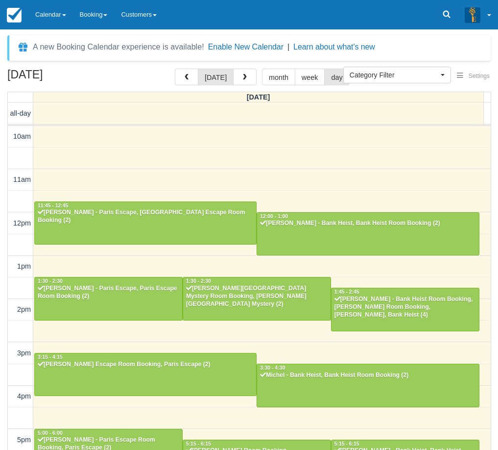
scroll to position [189, 0]
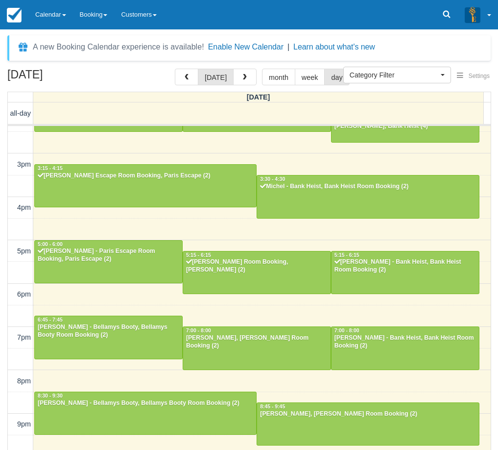
drag, startPoint x: 60, startPoint y: 22, endPoint x: 59, endPoint y: 48, distance: 26.0
click at [60, 22] on link "Calendar" at bounding box center [50, 14] width 45 height 29
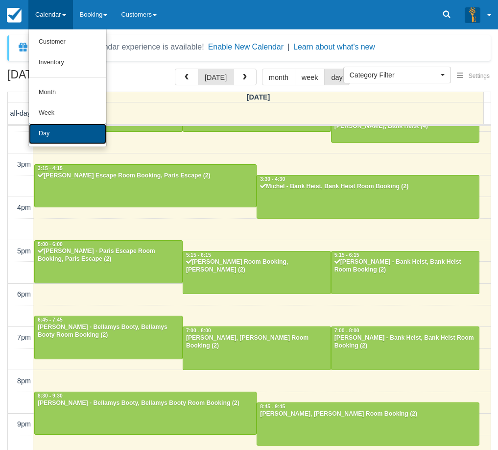
click at [74, 132] on link "Day" at bounding box center [67, 133] width 77 height 21
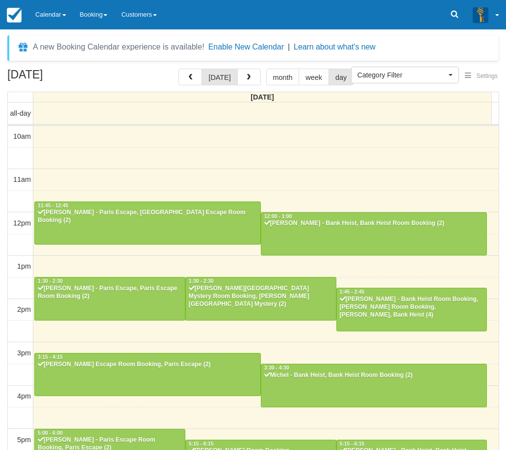
select select
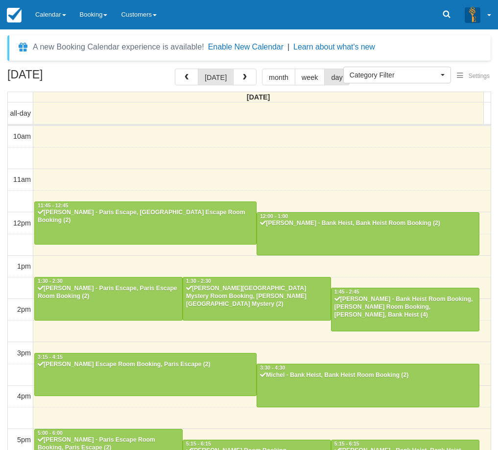
scroll to position [189, 0]
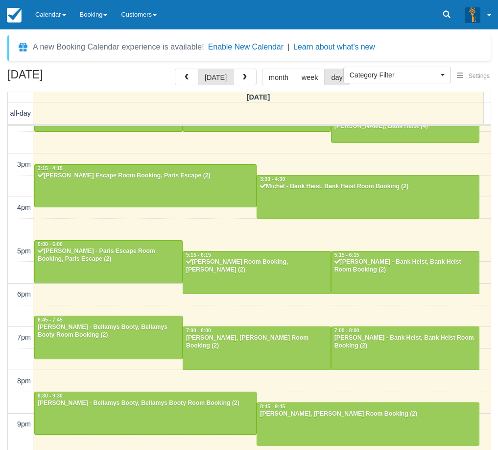
click at [51, 21] on link "Calendar" at bounding box center [50, 14] width 45 height 29
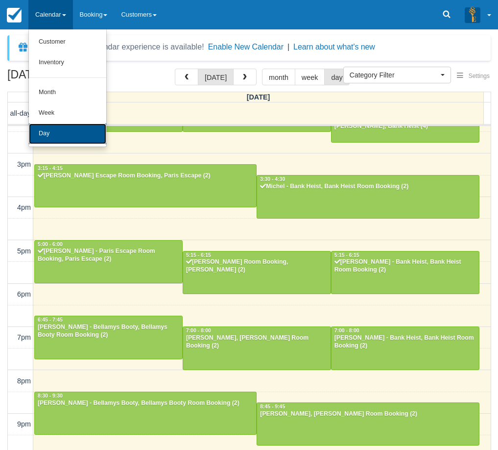
click at [64, 129] on link "Day" at bounding box center [67, 133] width 77 height 21
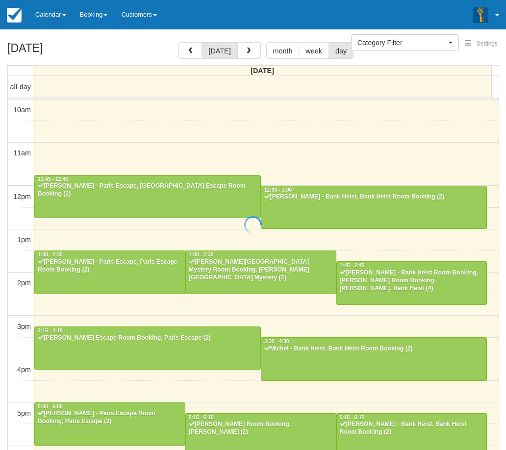
select select
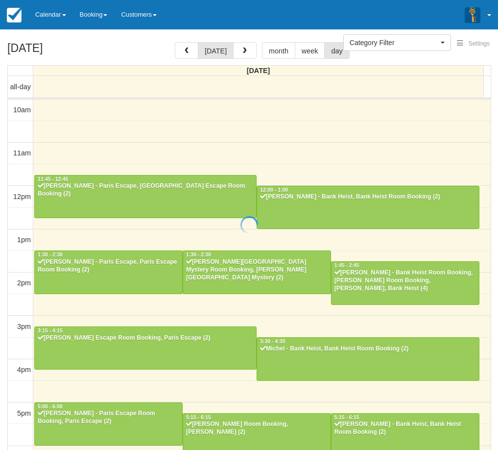
scroll to position [189, 0]
